Goal: Find specific page/section: Find specific page/section

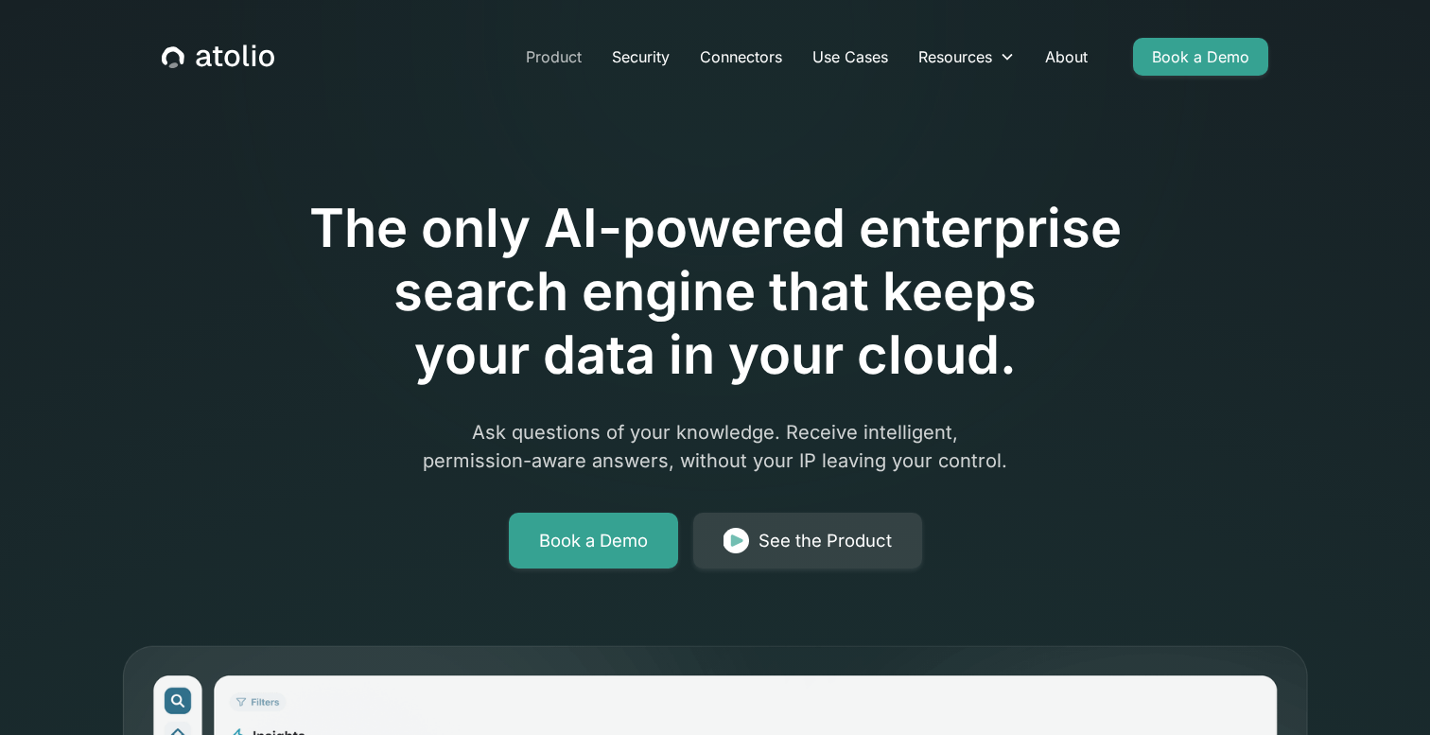
click at [559, 55] on link "Product" at bounding box center [554, 57] width 86 height 38
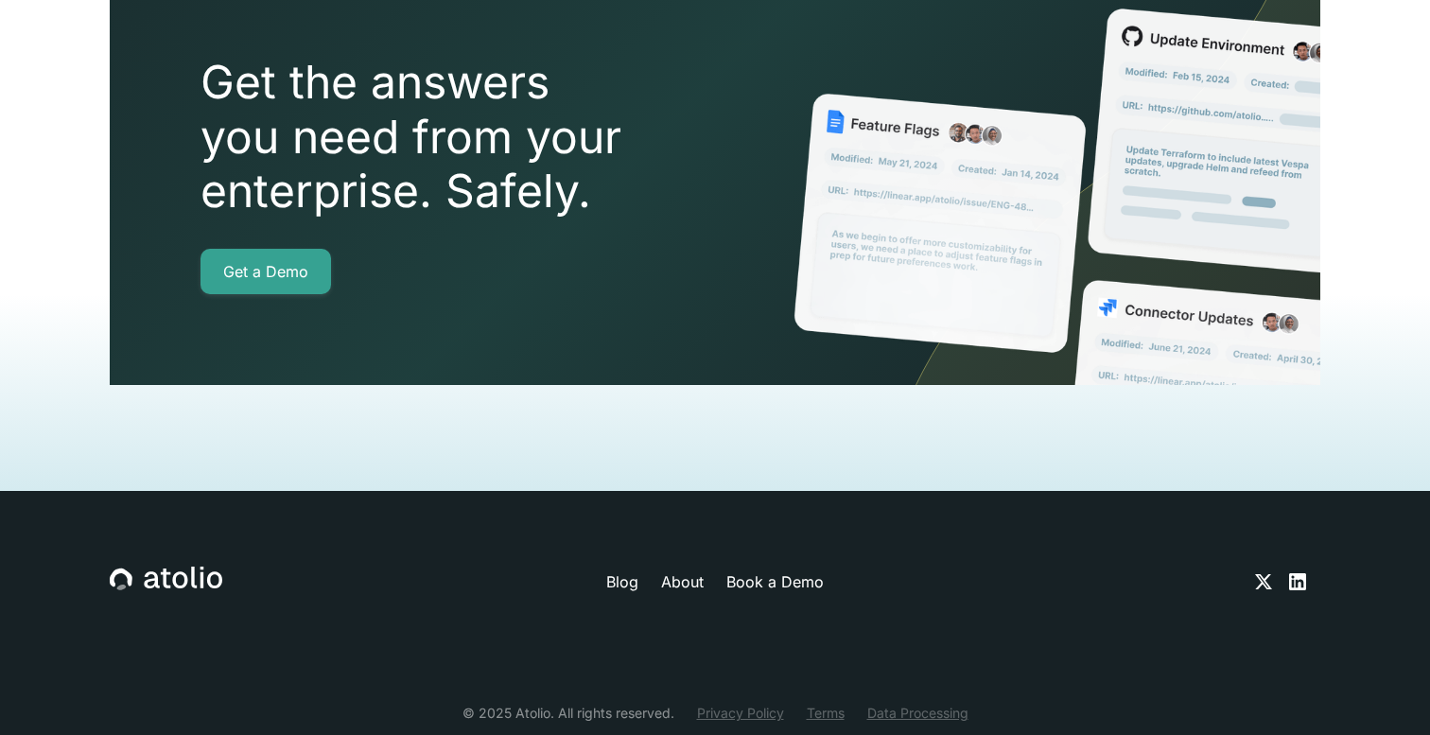
scroll to position [4378, 0]
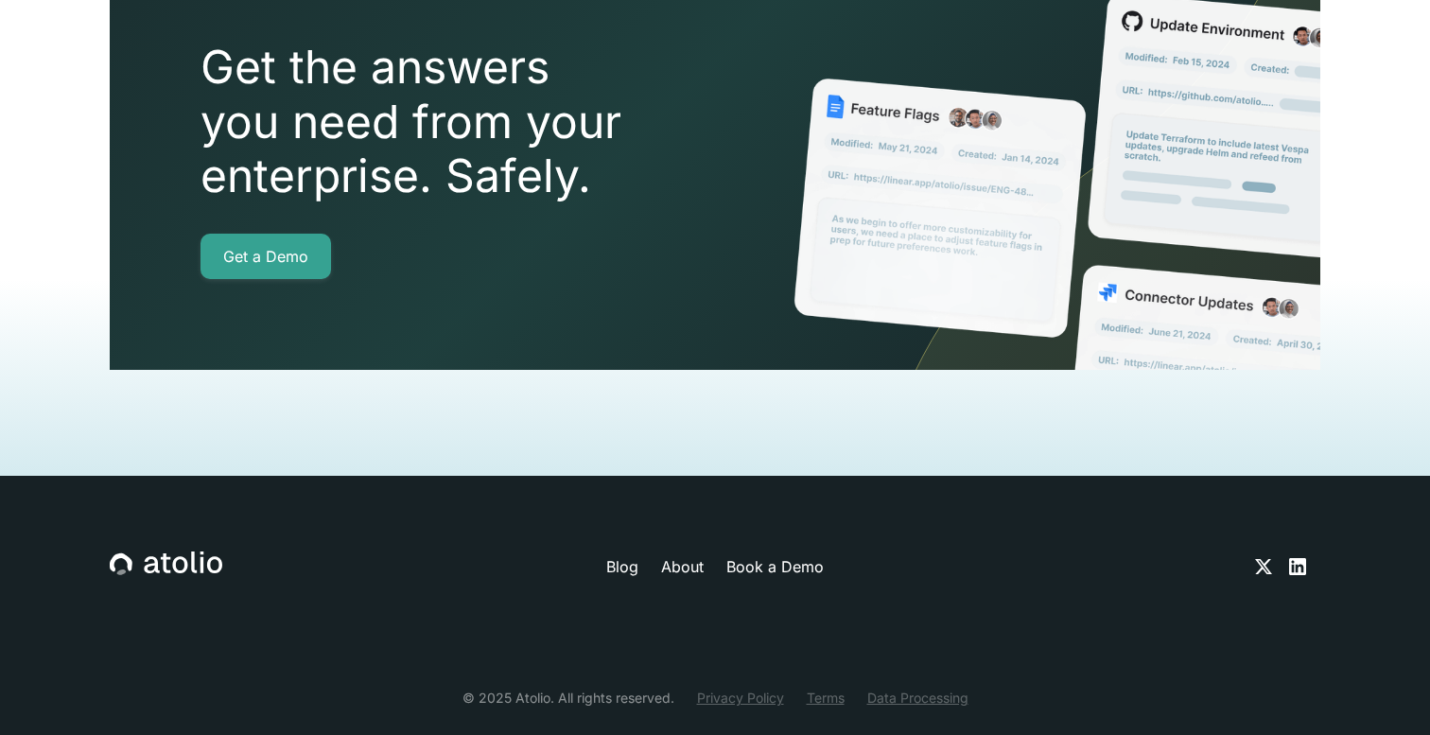
click at [683, 555] on link "About" at bounding box center [682, 566] width 43 height 23
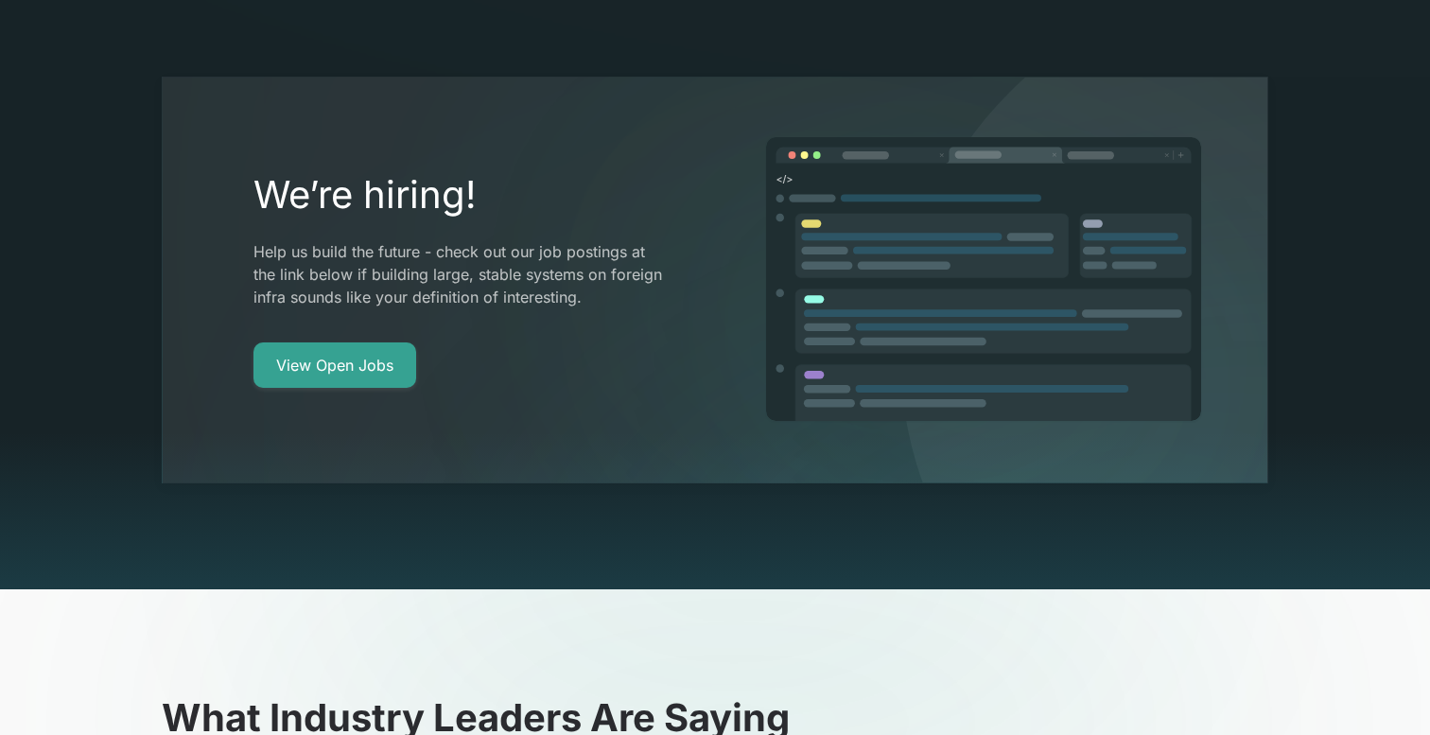
scroll to position [3588, 0]
click at [372, 341] on link "View Open Jobs" at bounding box center [334, 363] width 163 height 45
